Goal: Information Seeking & Learning: Learn about a topic

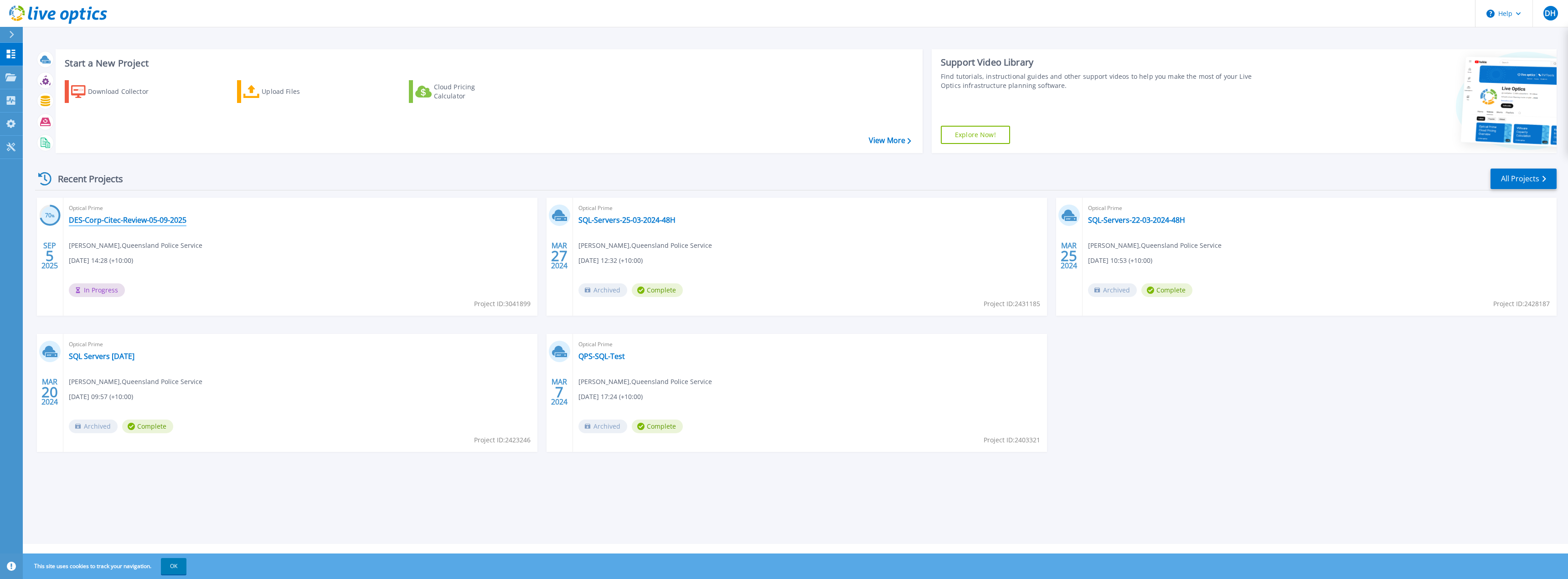
click at [117, 219] on link "DES-Corp-Citec-Review-05-09-2025" at bounding box center [128, 220] width 117 height 9
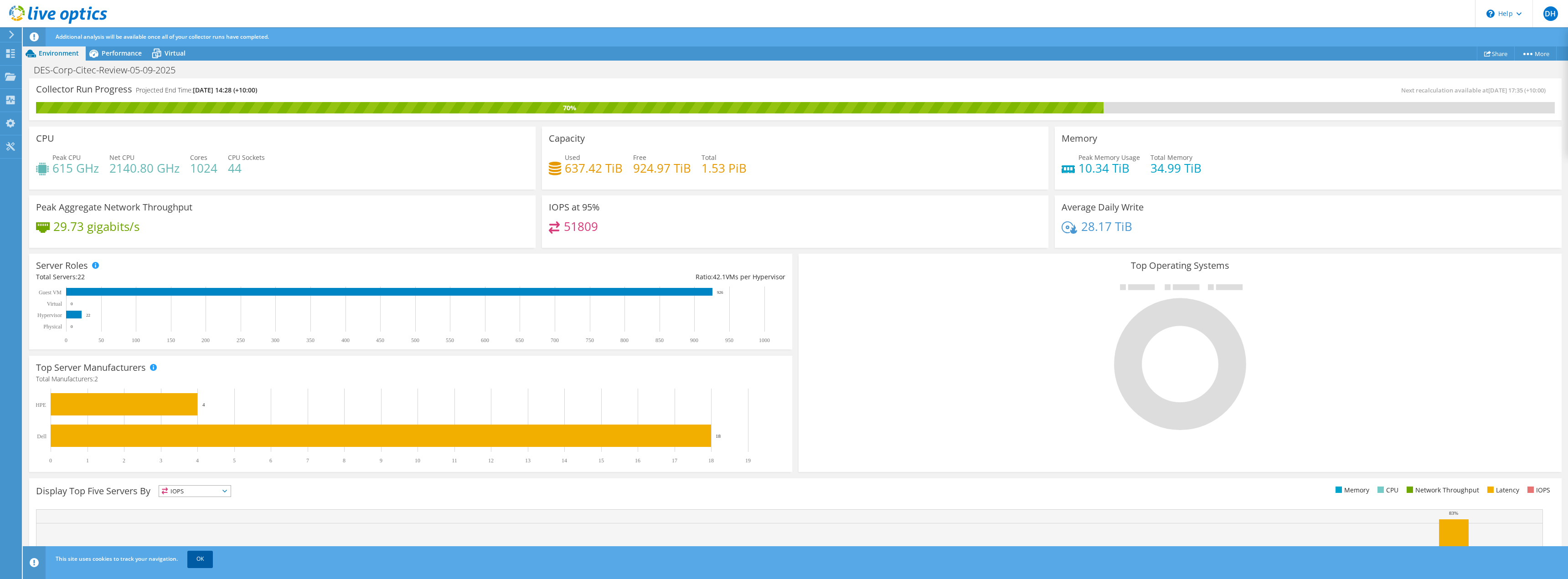
click at [198, 552] on link "OK" at bounding box center [200, 559] width 26 height 16
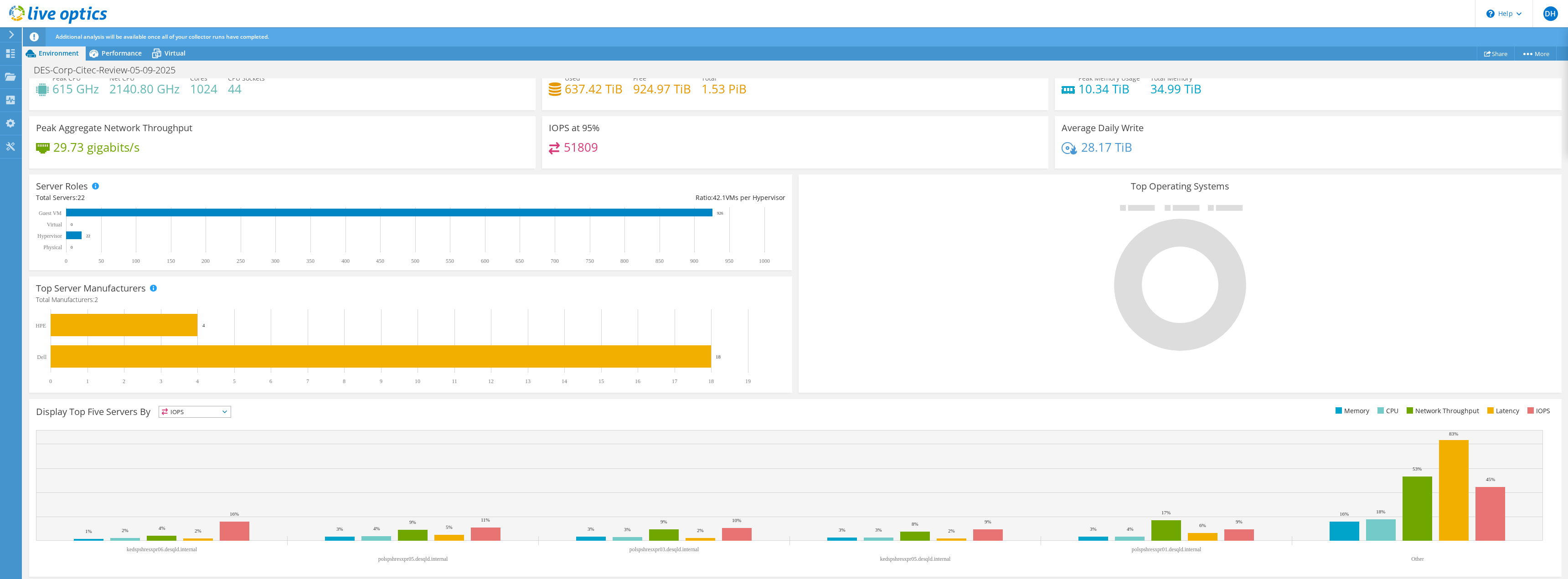
scroll to position [82, 0]
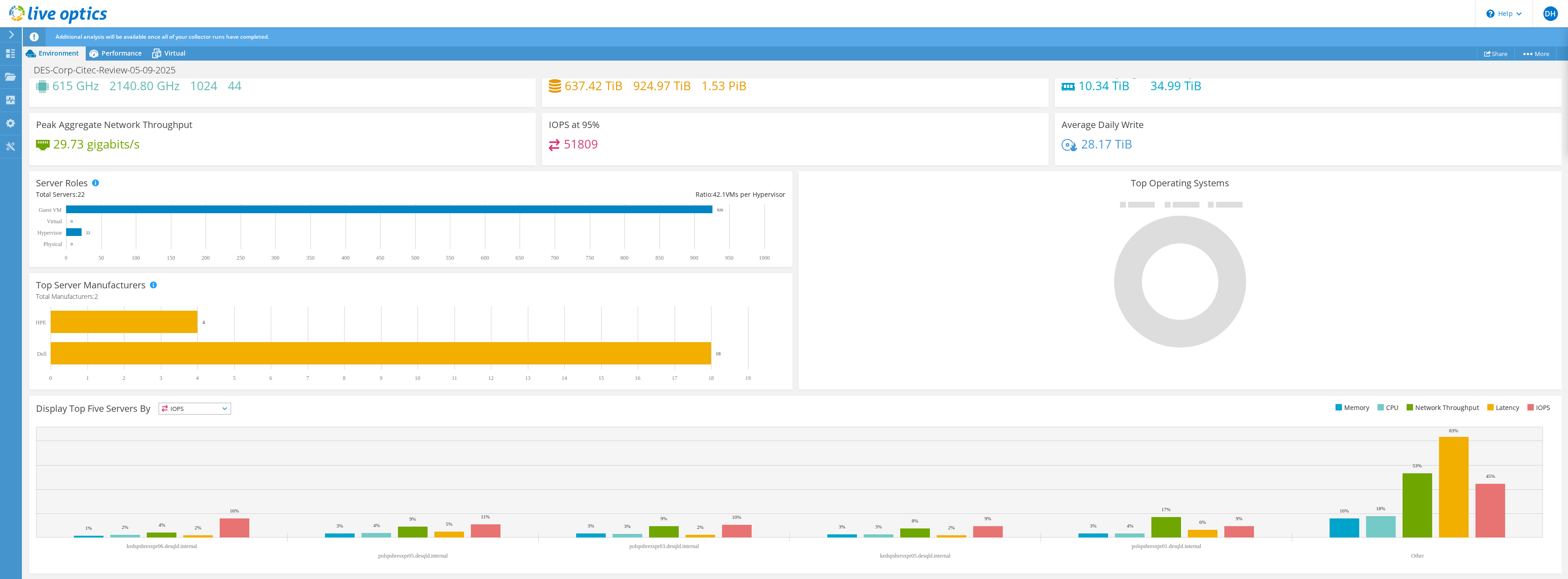
click at [200, 407] on span "IOPS" at bounding box center [195, 409] width 72 height 11
click at [197, 429] on li "Memory" at bounding box center [195, 433] width 72 height 13
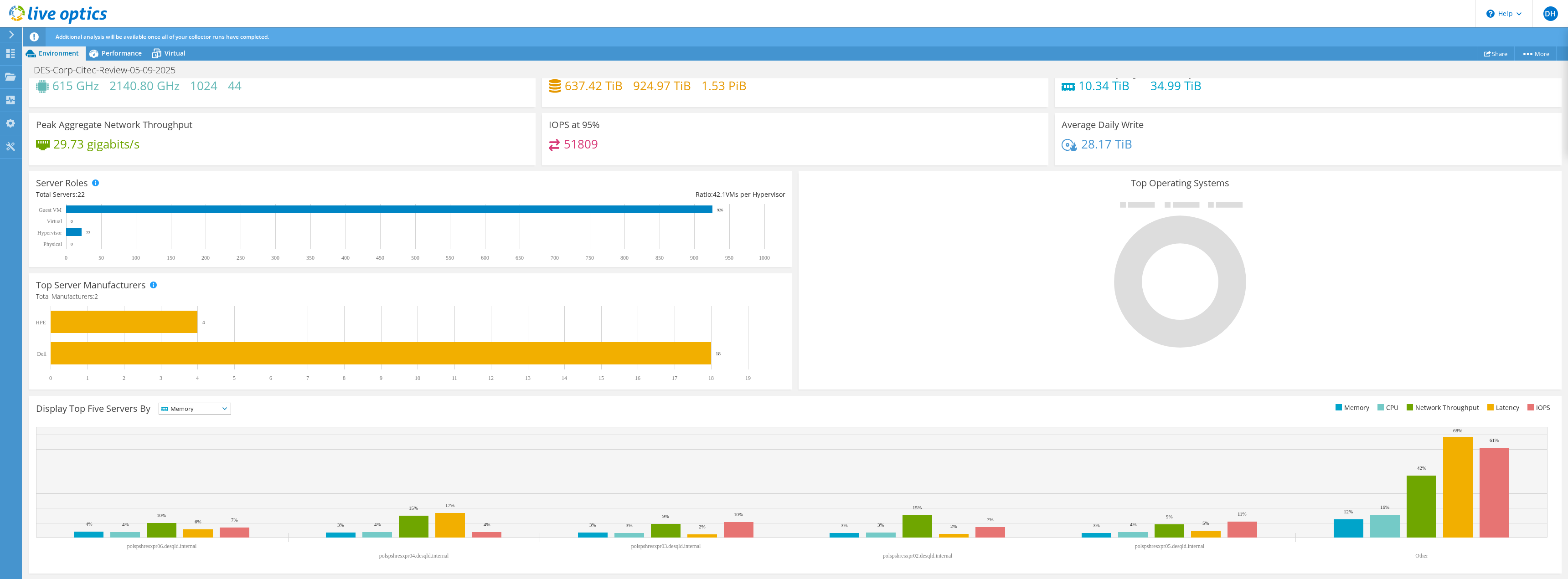
click at [204, 413] on span "Memory" at bounding box center [189, 409] width 60 height 11
click at [194, 460] on li "Network Throughput" at bounding box center [195, 459] width 72 height 13
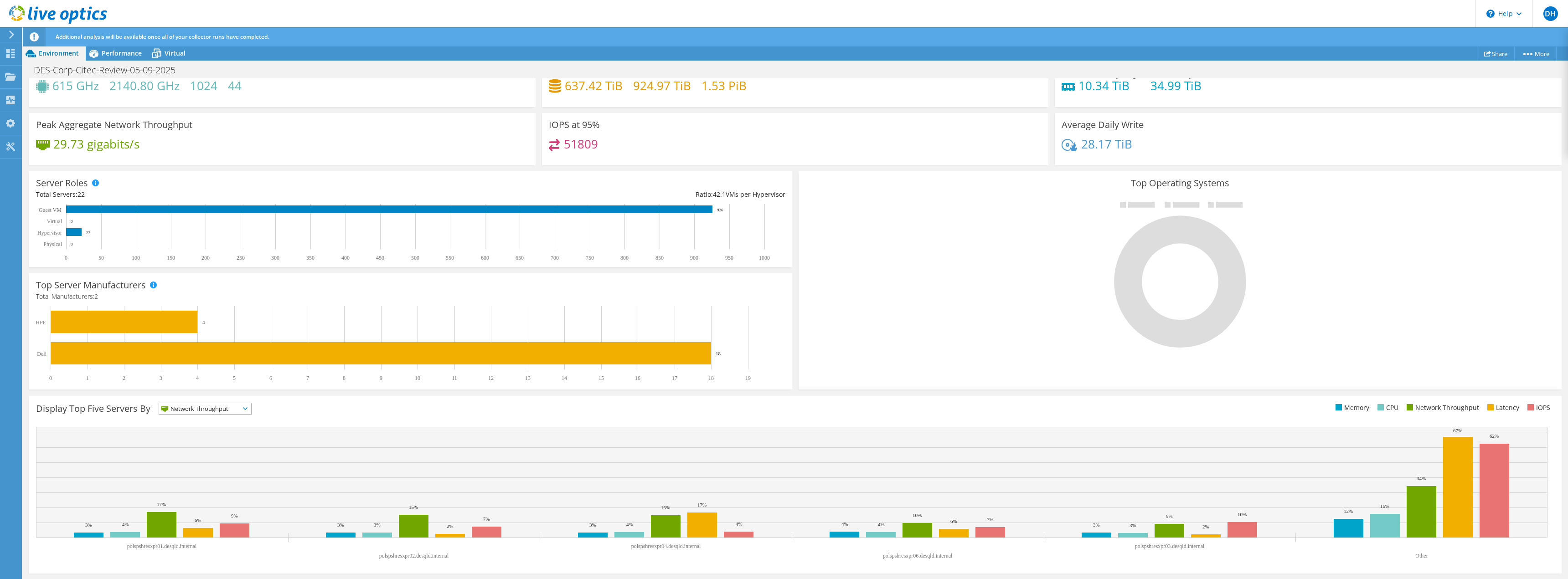
click at [203, 408] on span "Network Throughput" at bounding box center [200, 409] width 81 height 11
click at [187, 466] on li "Latency" at bounding box center [205, 471] width 92 height 13
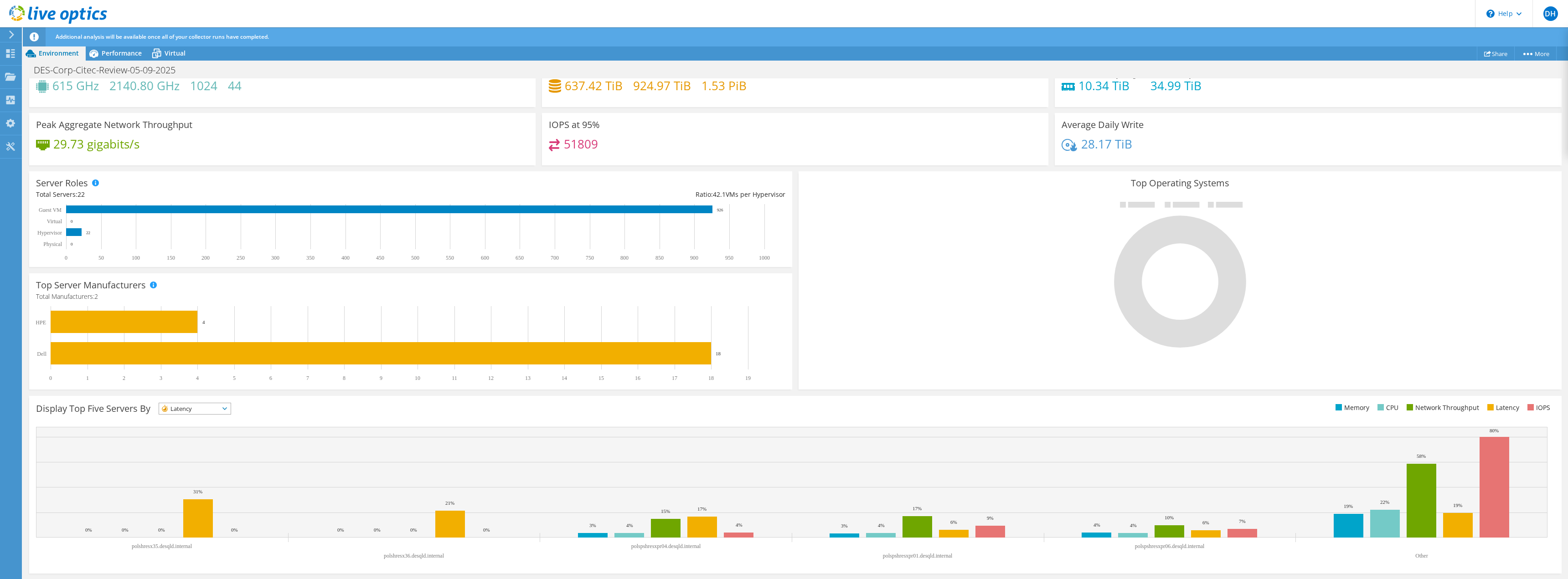
click at [201, 408] on span "Latency" at bounding box center [189, 409] width 60 height 11
click at [196, 419] on li "IOPS" at bounding box center [195, 420] width 72 height 13
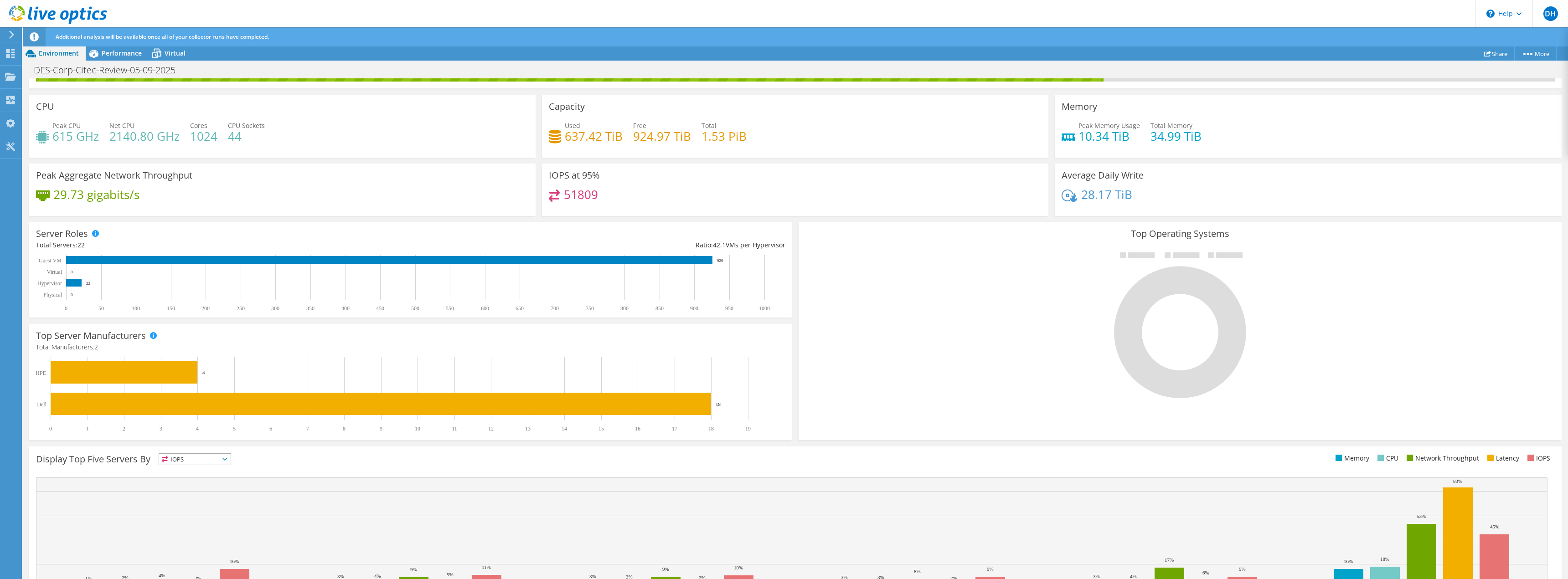
scroll to position [0, 0]
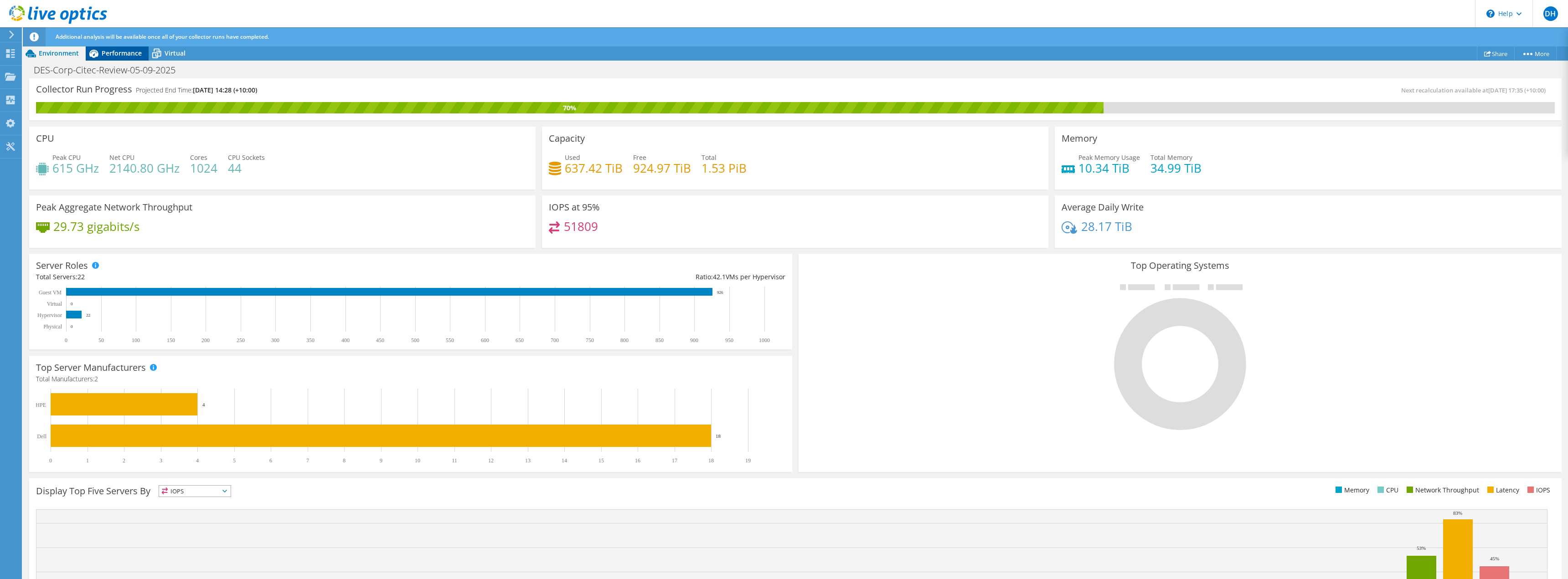
click at [109, 57] on span "Performance" at bounding box center [121, 53] width 40 height 9
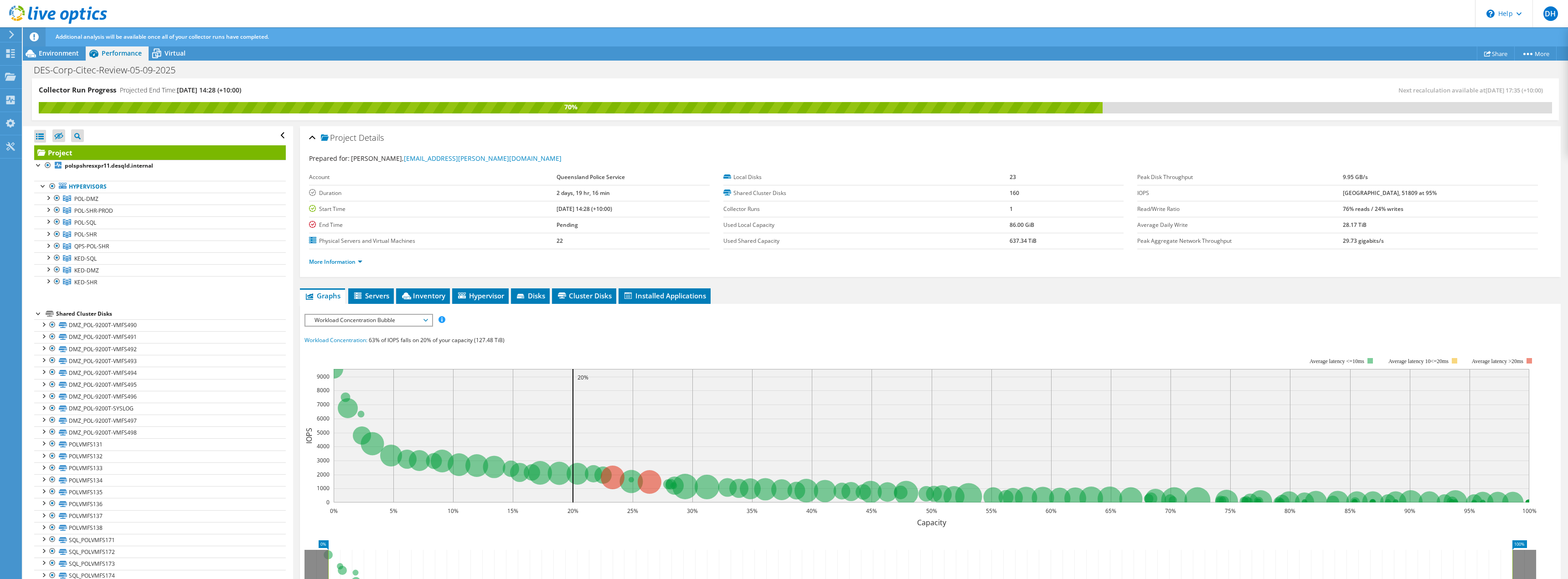
click at [383, 319] on span "Workload Concentration Bubble" at bounding box center [369, 321] width 117 height 11
click at [356, 382] on li "CPU Percentage" at bounding box center [368, 386] width 126 height 11
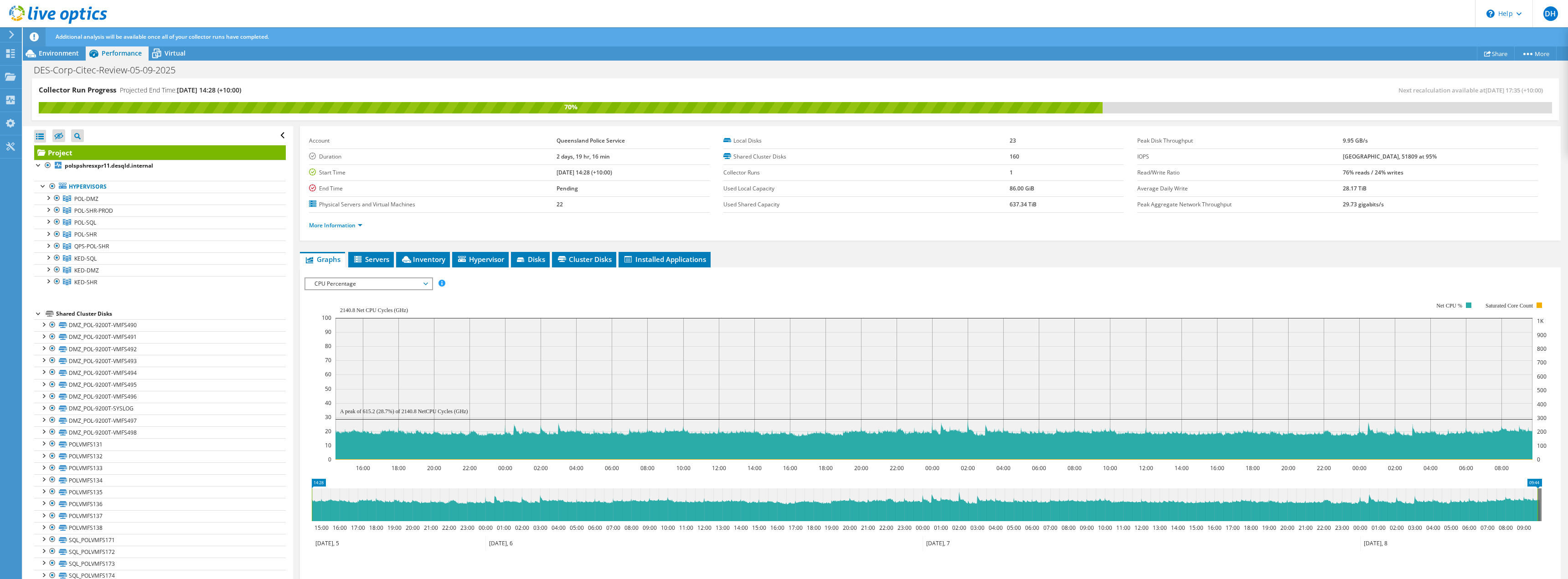
scroll to position [46, 0]
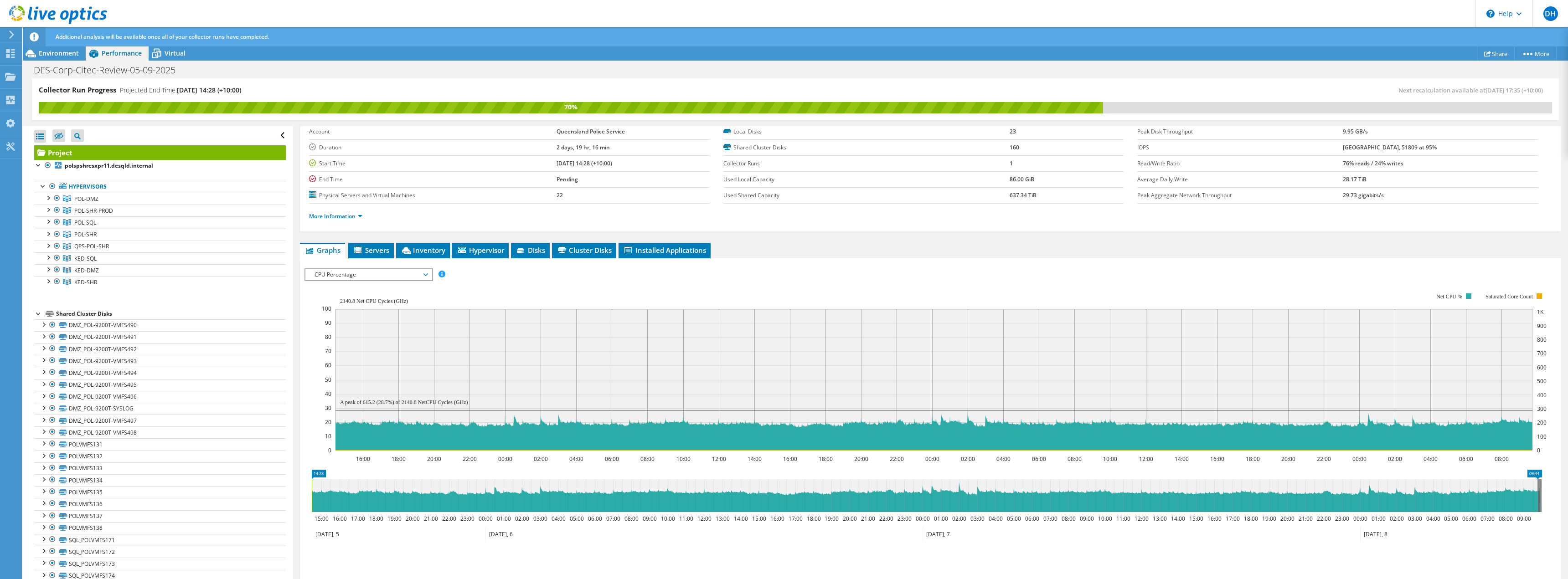
click at [412, 279] on span "CPU Percentage" at bounding box center [369, 275] width 117 height 11
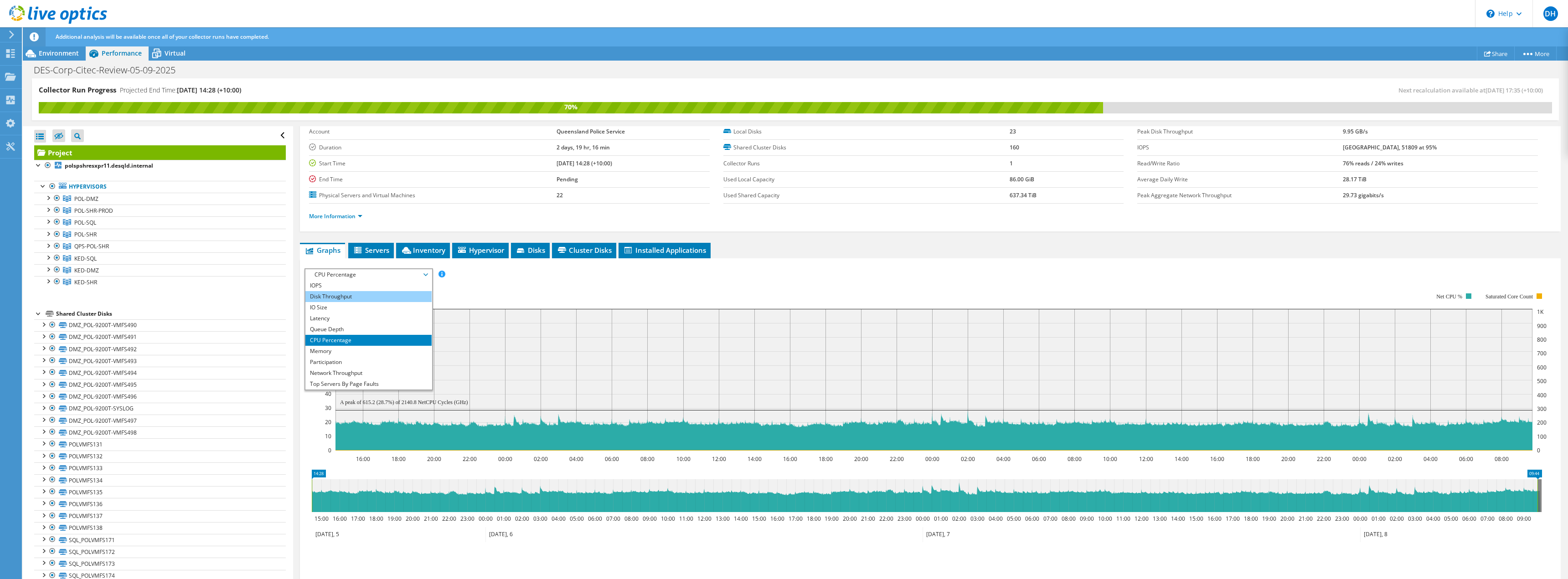
click at [343, 299] on li "Disk Throughput" at bounding box center [368, 297] width 126 height 11
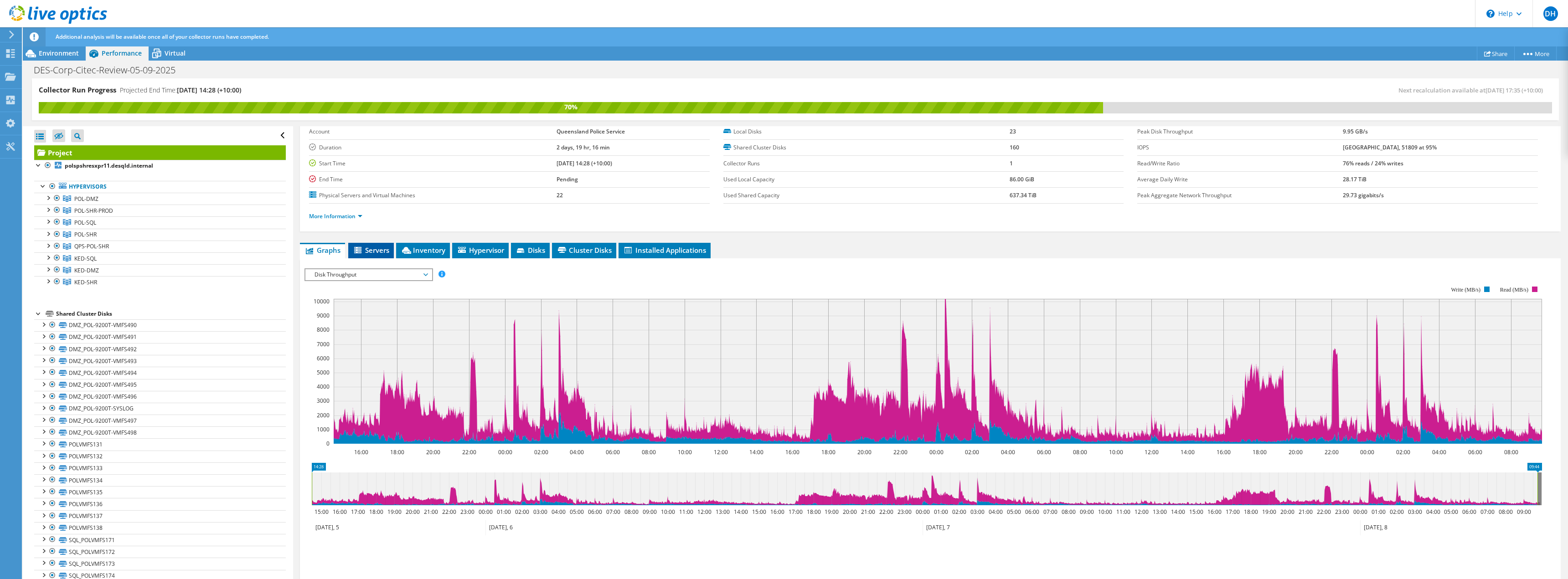
click at [373, 250] on span "Servers" at bounding box center [371, 250] width 36 height 9
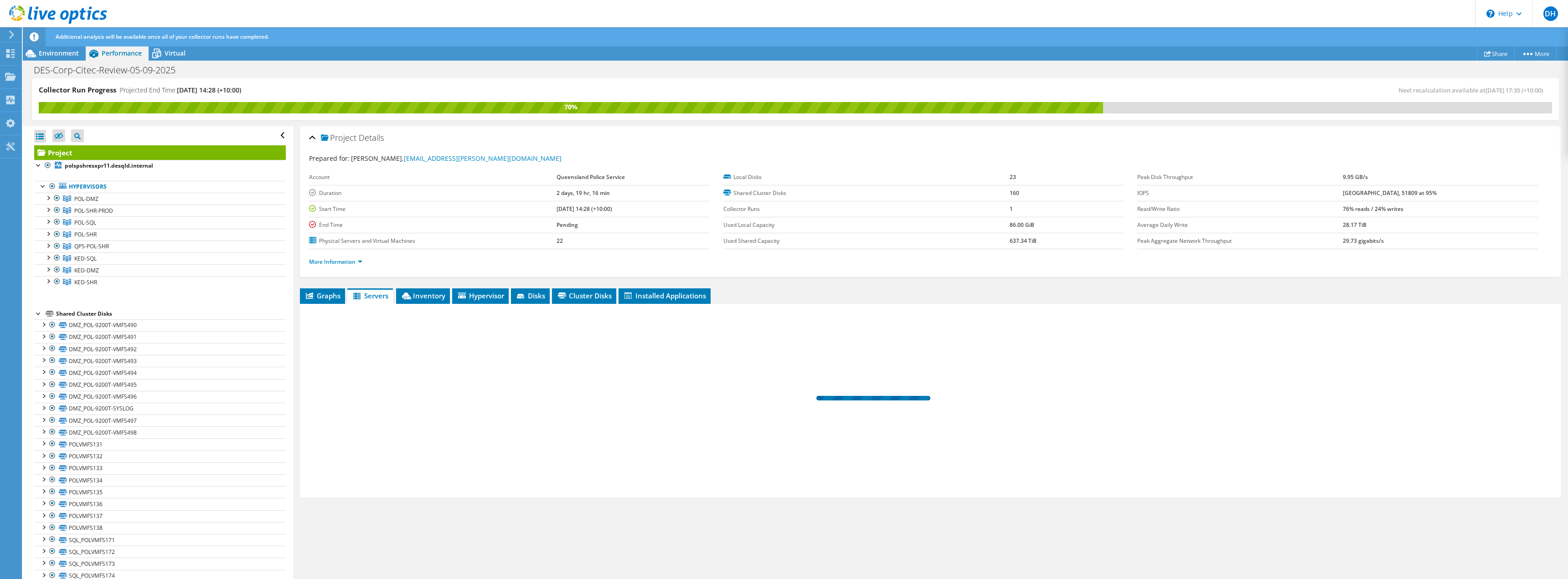
scroll to position [0, 0]
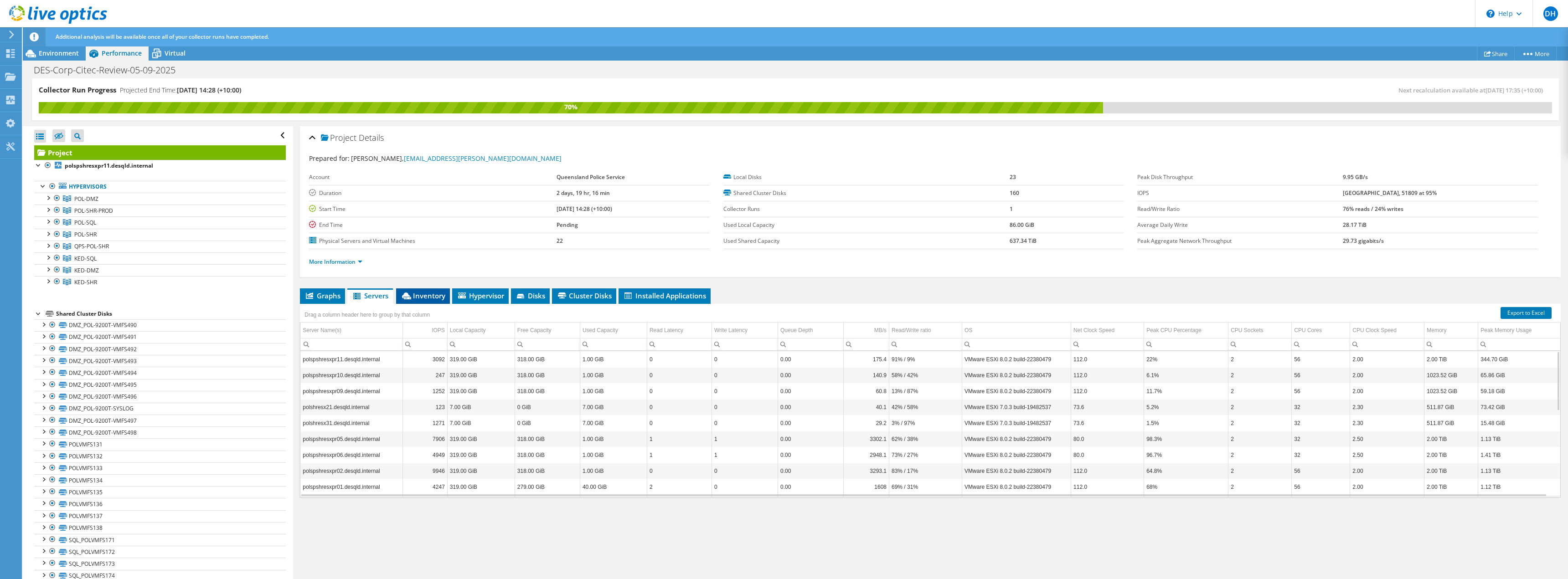
click at [429, 295] on span "Inventory" at bounding box center [423, 296] width 45 height 9
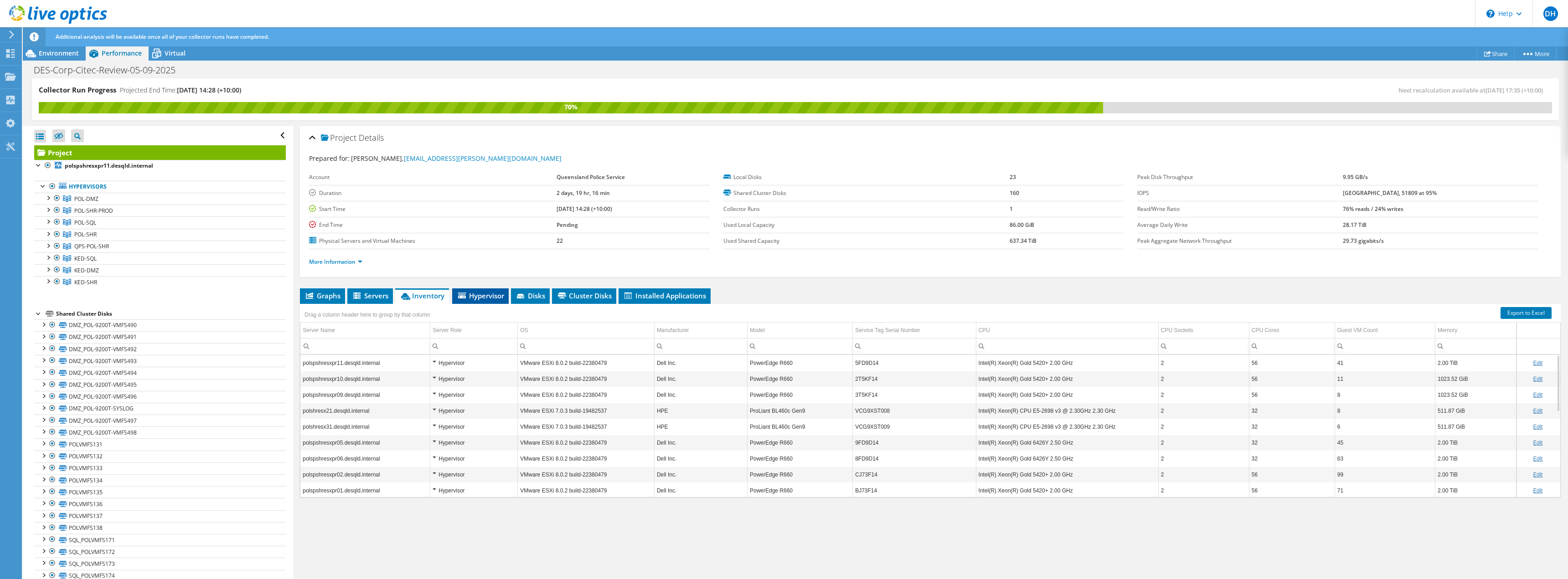
click at [481, 300] on li "Hypervisor" at bounding box center [481, 296] width 57 height 16
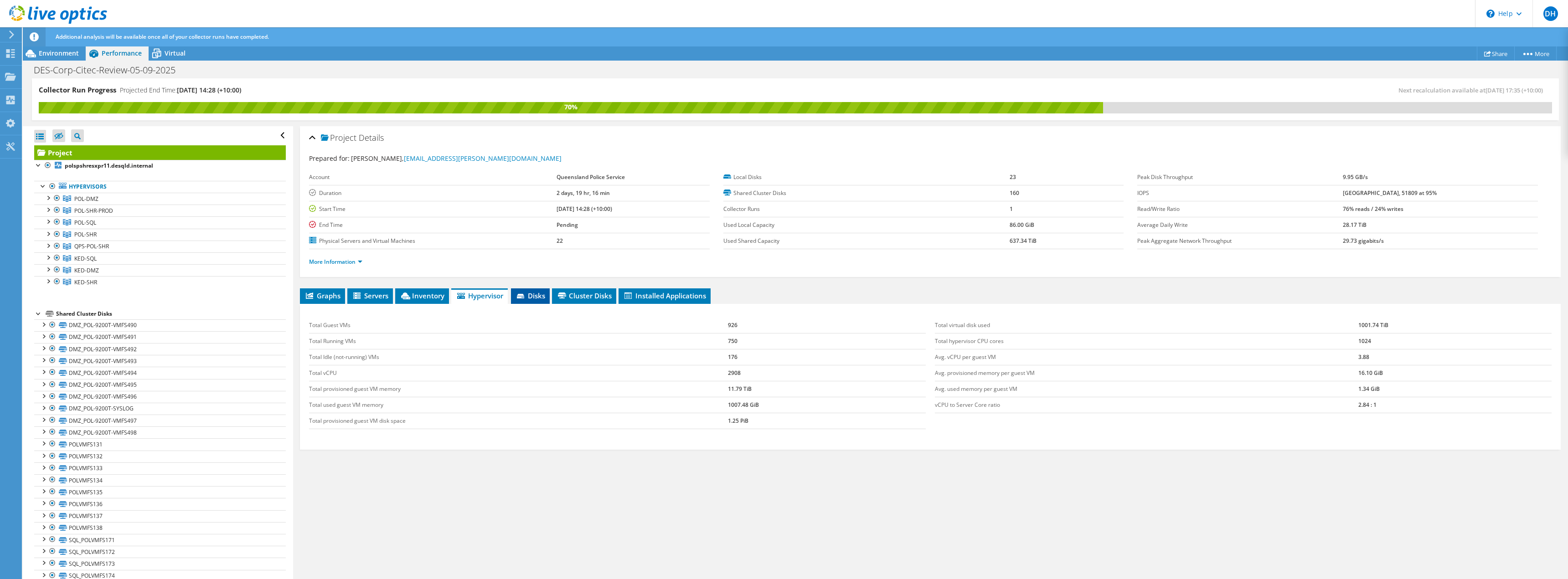
click at [533, 300] on span "Disks" at bounding box center [531, 296] width 30 height 9
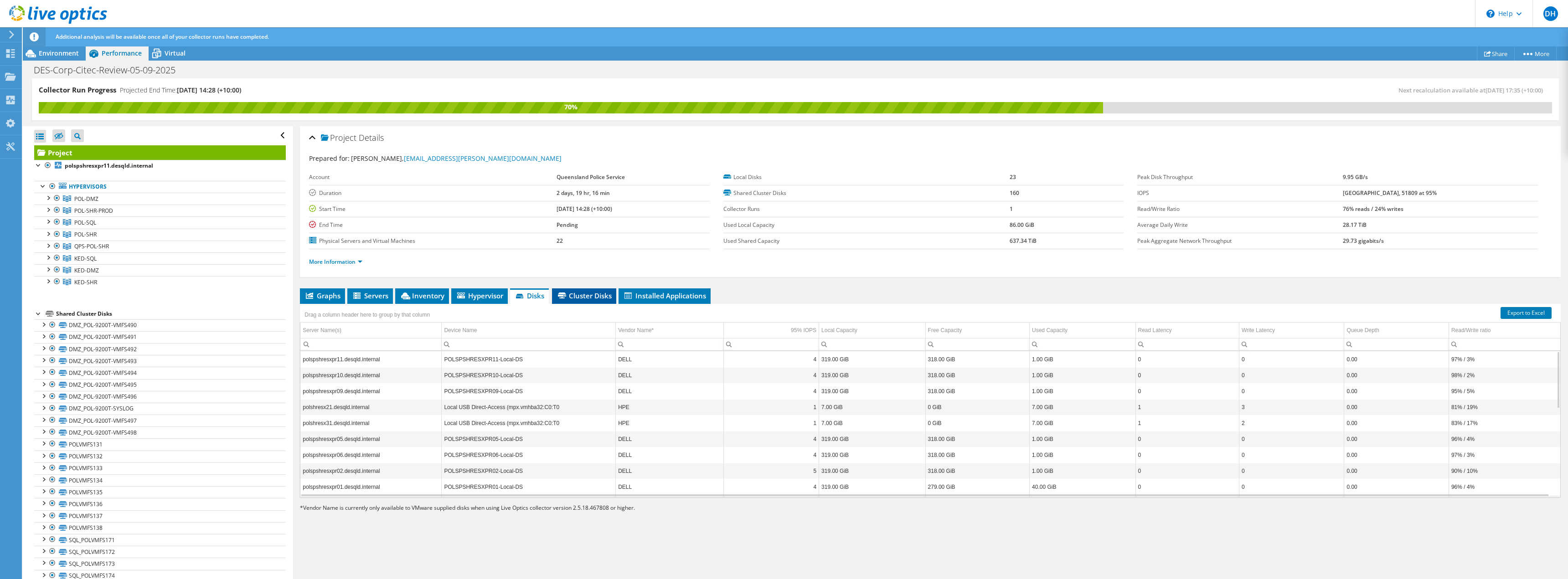
click at [572, 295] on span "Cluster Disks" at bounding box center [585, 296] width 55 height 9
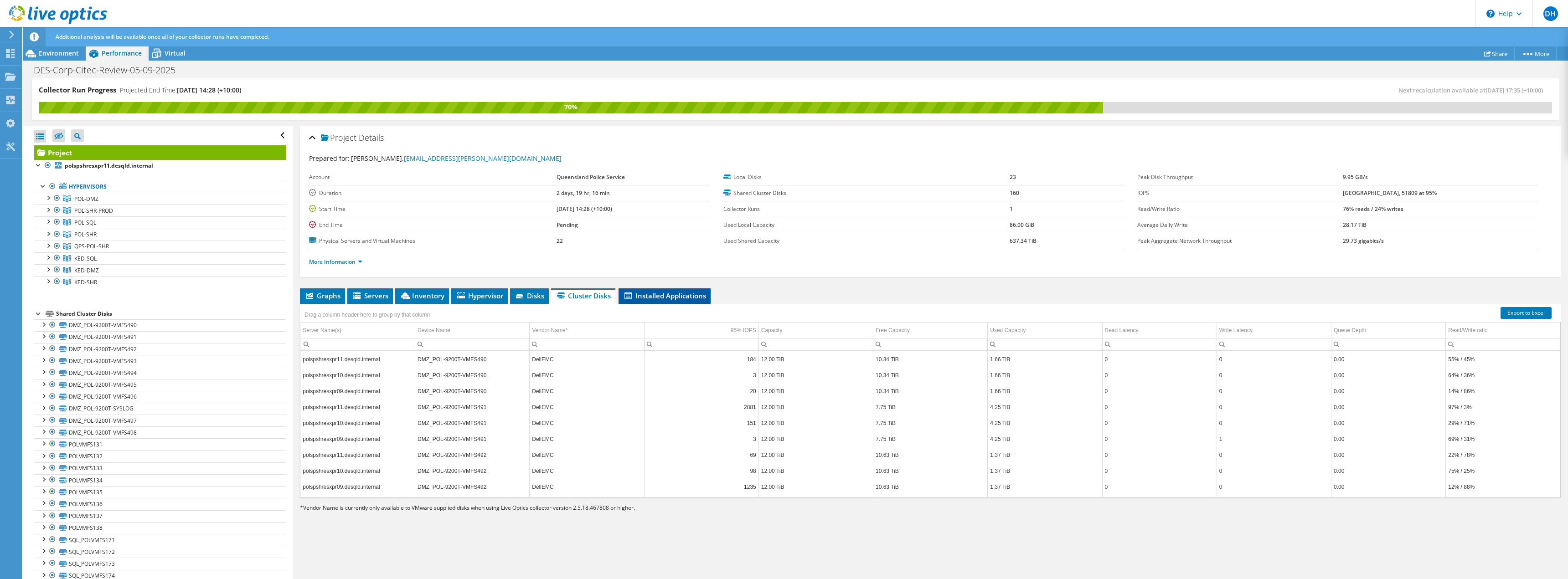
click at [673, 297] on span "Installed Applications" at bounding box center [664, 296] width 83 height 9
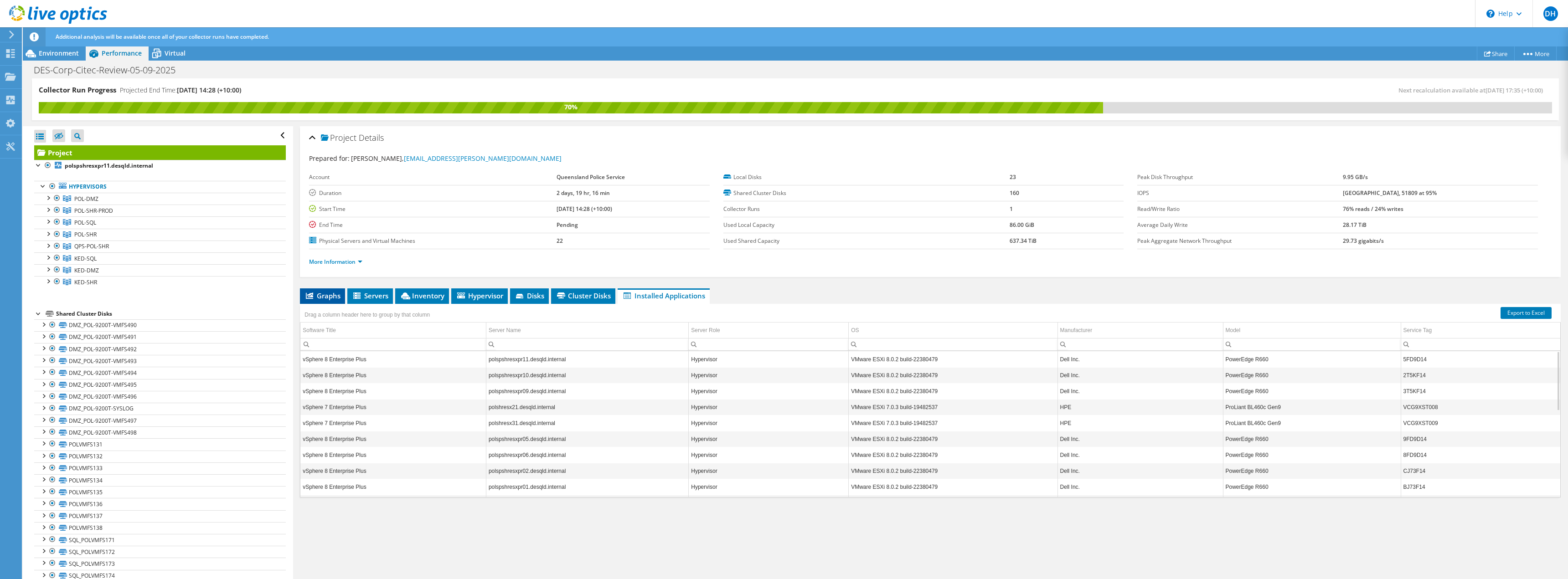
click at [319, 288] on li "Graphs" at bounding box center [322, 296] width 45 height 16
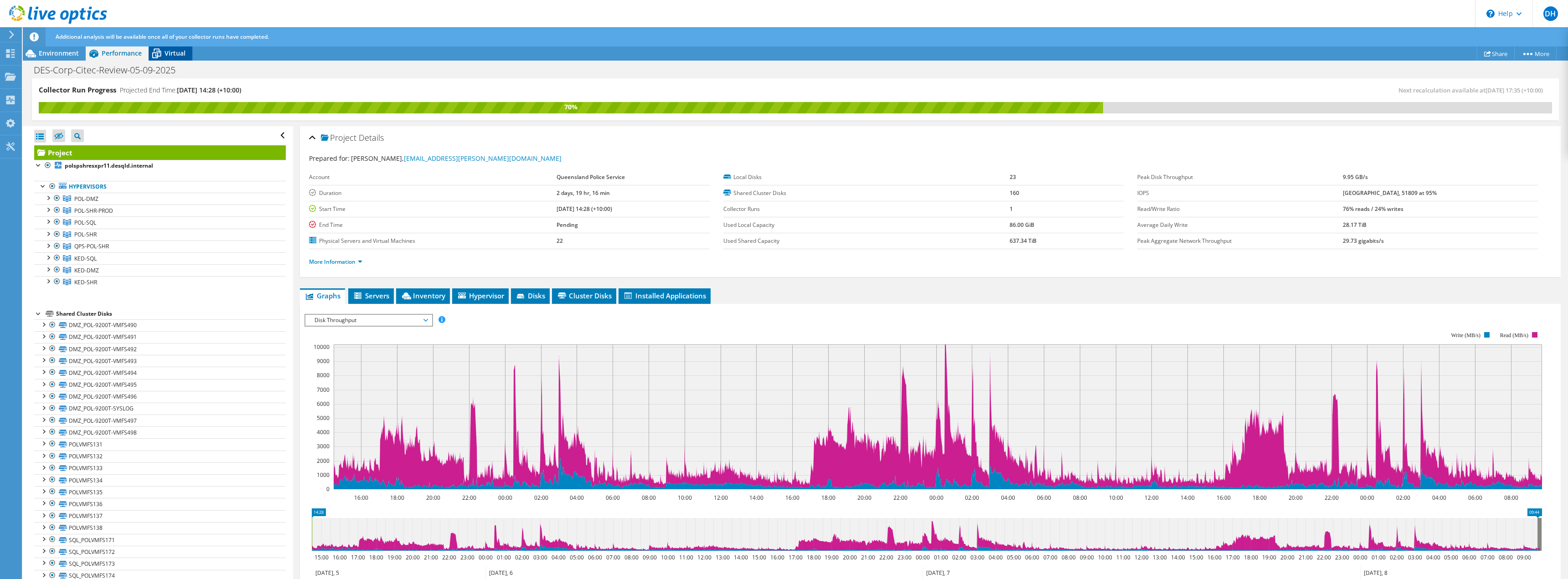
click at [163, 49] on icon at bounding box center [157, 54] width 16 height 16
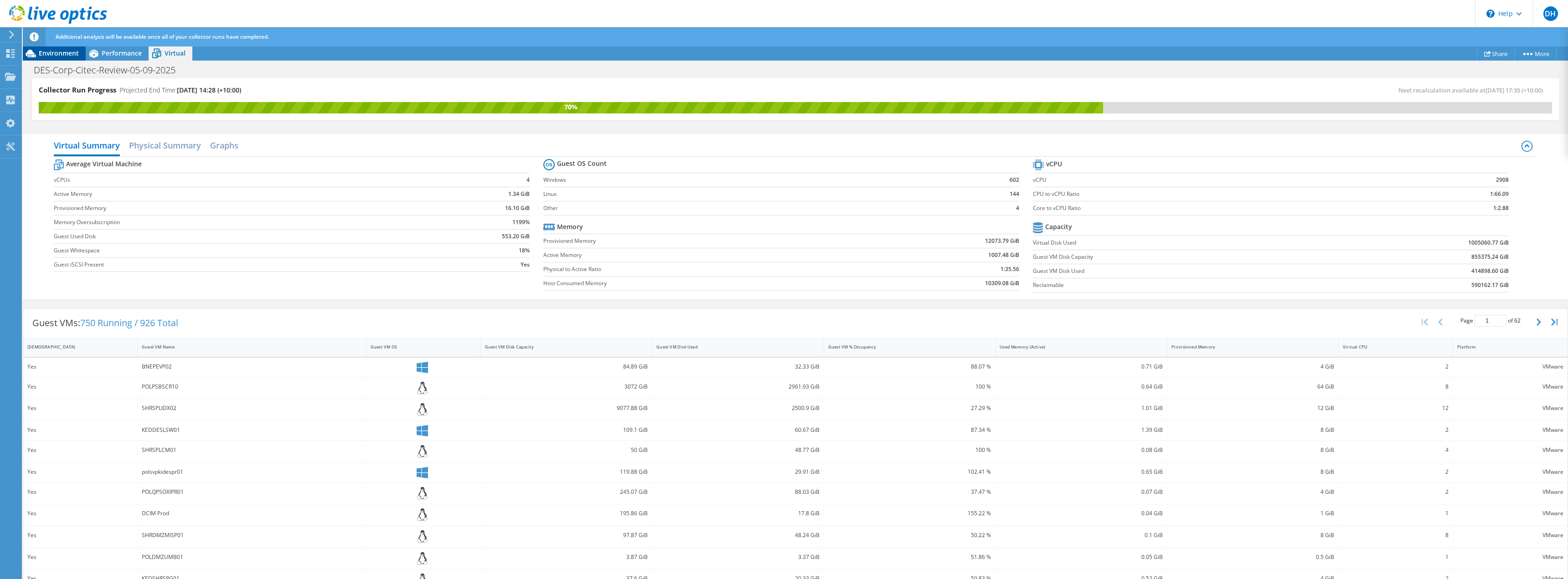
click at [53, 53] on span "Environment" at bounding box center [58, 53] width 40 height 9
